Goal: Communication & Community: Participate in discussion

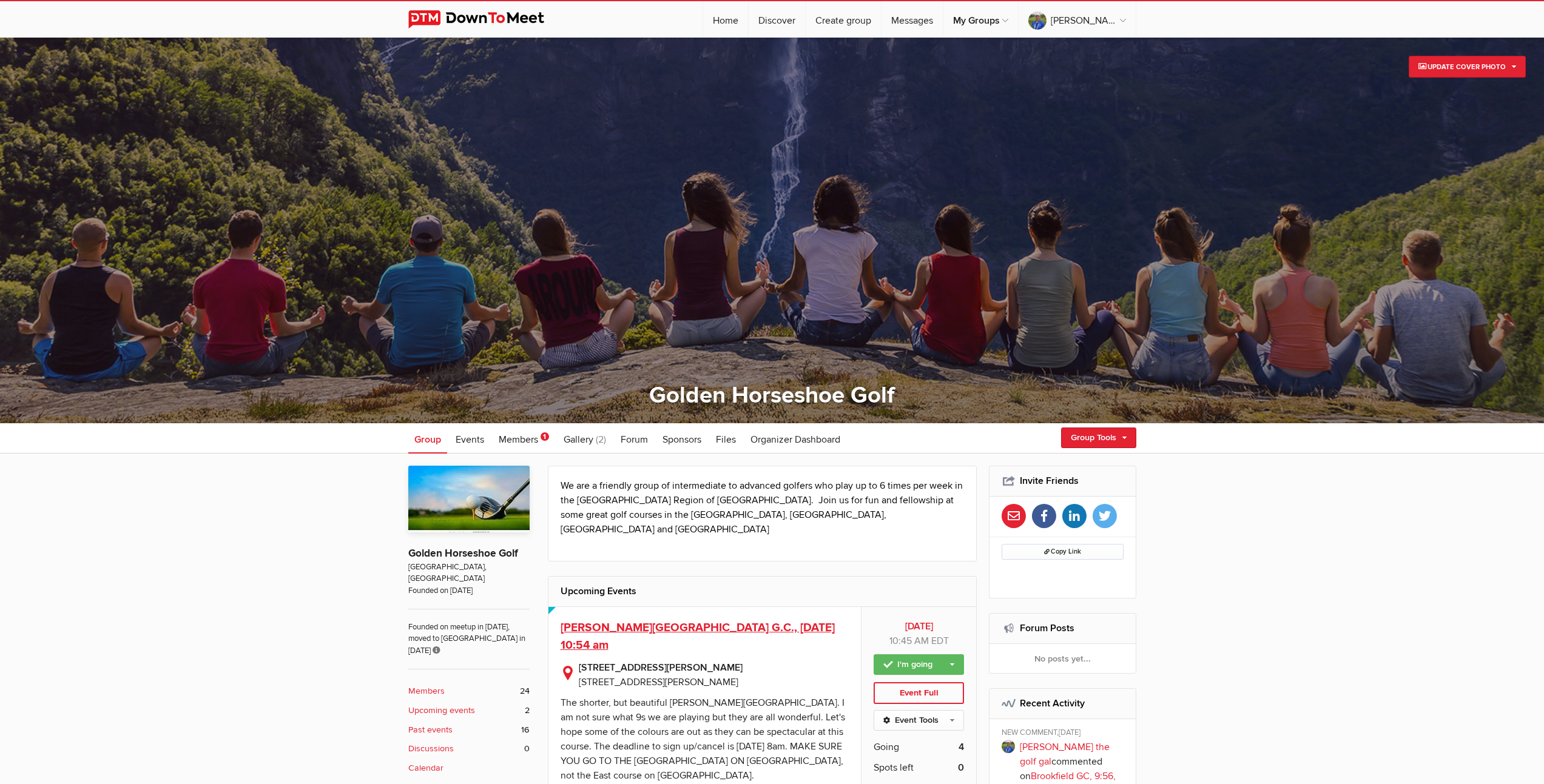
scroll to position [2, 0]
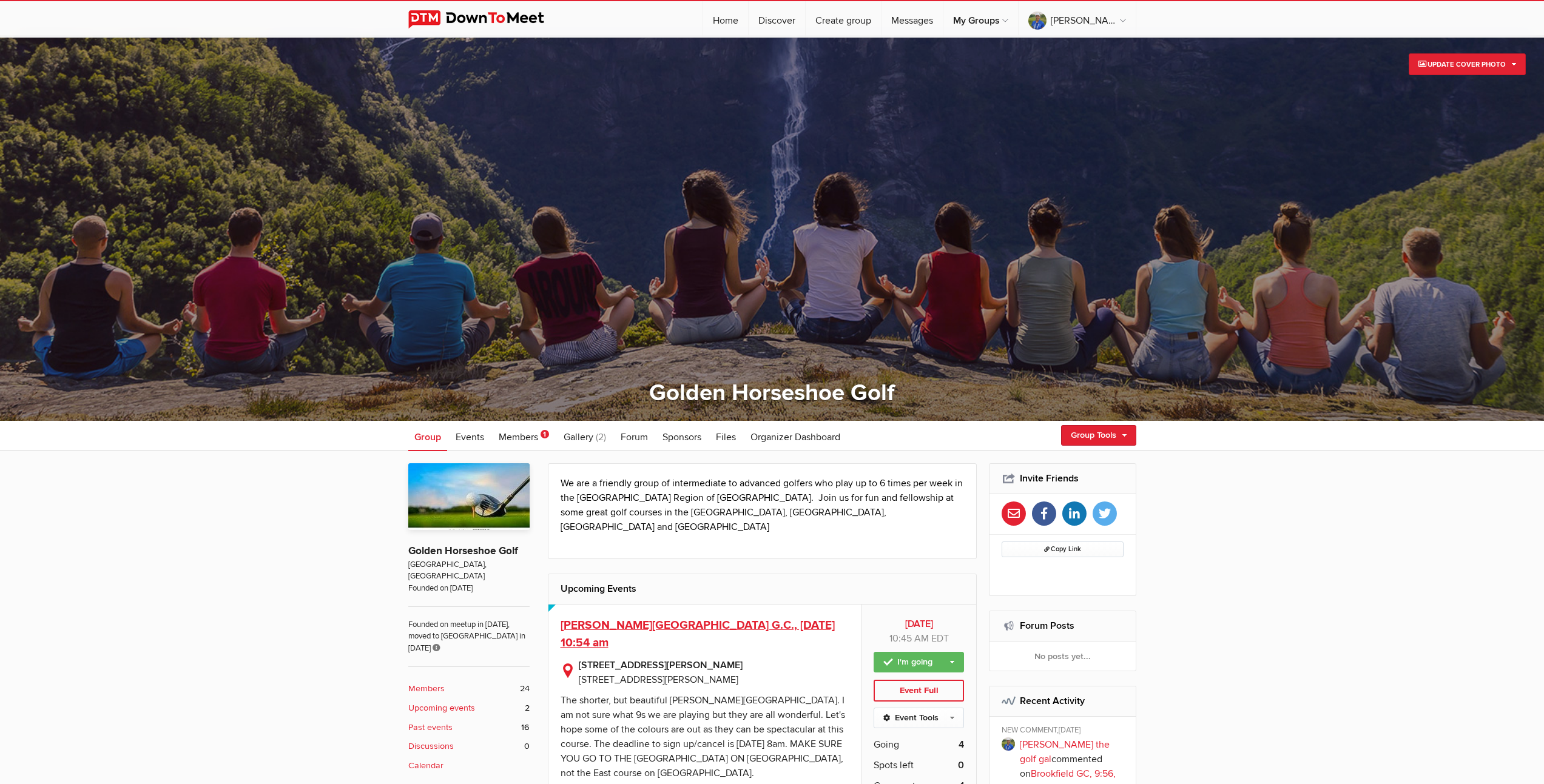
click at [706, 617] on span "[PERSON_NAME][GEOGRAPHIC_DATA] G.C., [DATE] 10:54 am" at bounding box center [698, 634] width 274 height 32
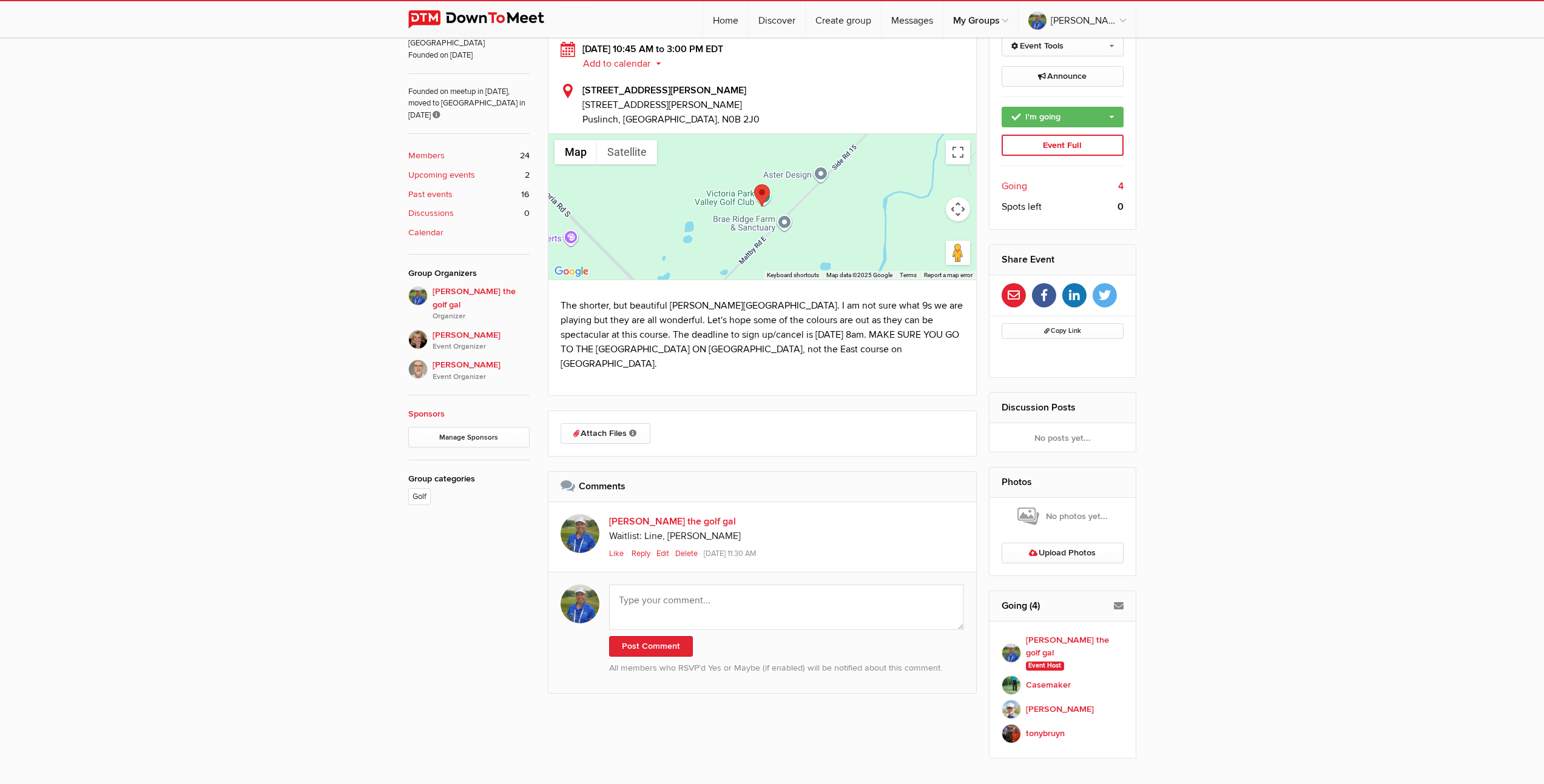
scroll to position [586, 0]
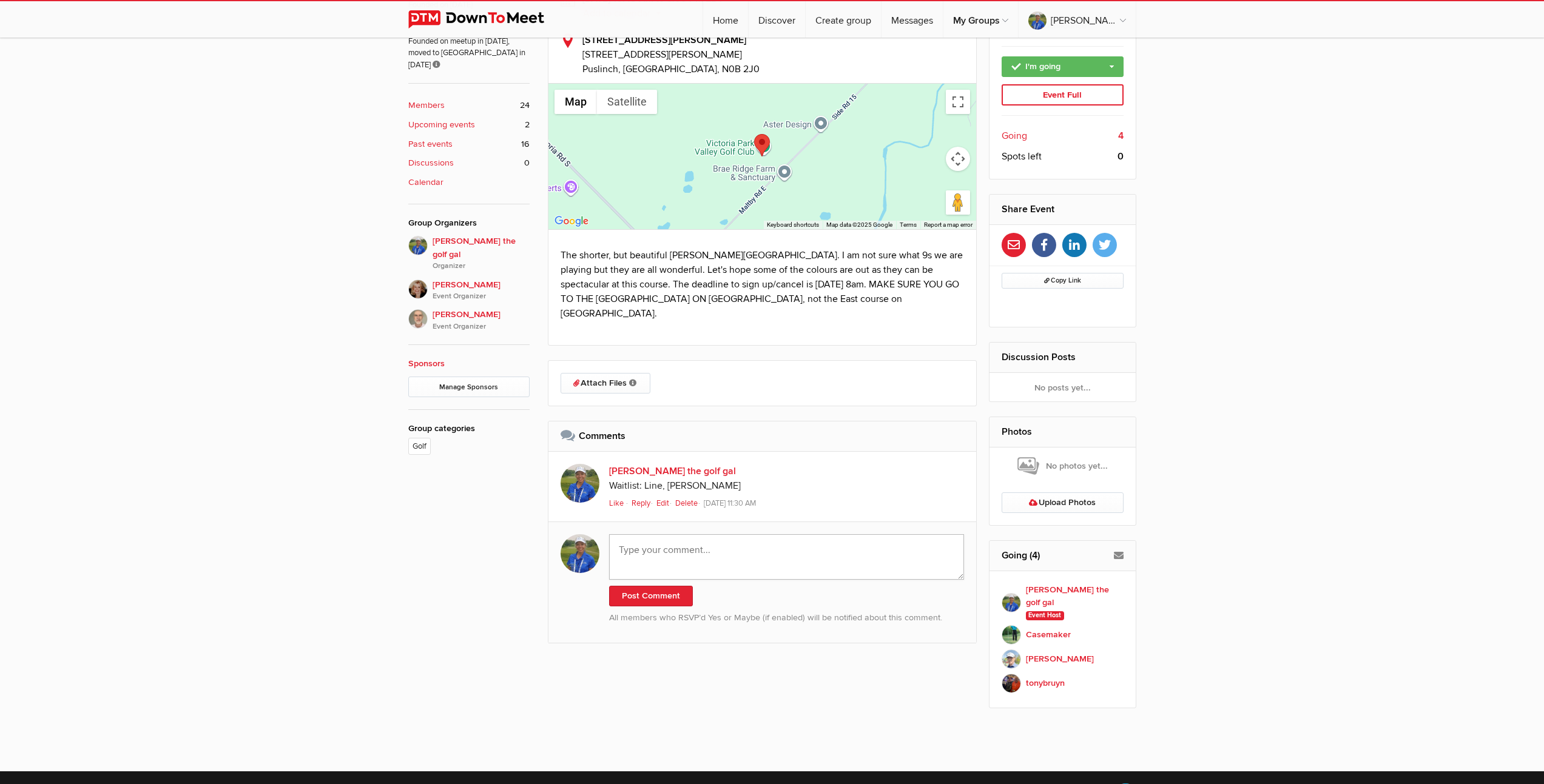
click at [727, 534] on textarea at bounding box center [786, 557] width 355 height 45
paste textarea "Thank you everyone for such a great day. [PERSON_NAME] and [PERSON_NAME], glad …"
click at [650, 545] on textarea "Thank you everyone for such a great day. [PERSON_NAME] and [PERSON_NAME], glad …" at bounding box center [786, 557] width 355 height 45
type textarea "Thank you everyone for such a great day. [PERSON_NAME] and [PERSON_NAME], glad …"
click at [642, 596] on button "Post Comment" at bounding box center [651, 605] width 84 height 20
